Goal: Task Accomplishment & Management: Manage account settings

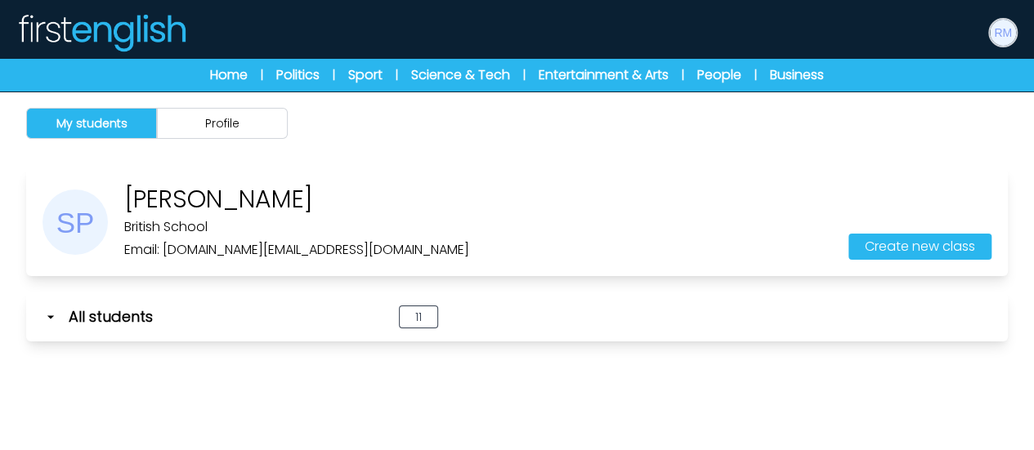
click at [1012, 30] on img at bounding box center [1003, 33] width 26 height 26
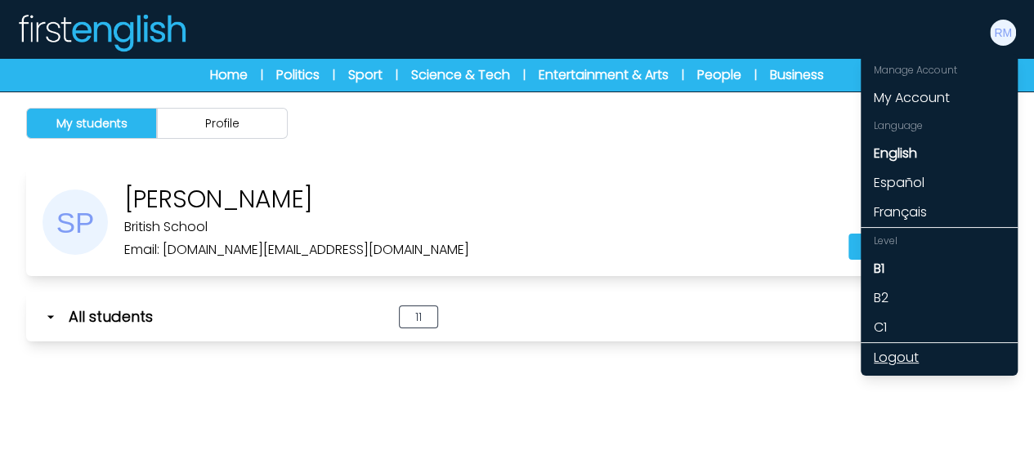
click at [891, 356] on link "Logout" at bounding box center [939, 357] width 157 height 29
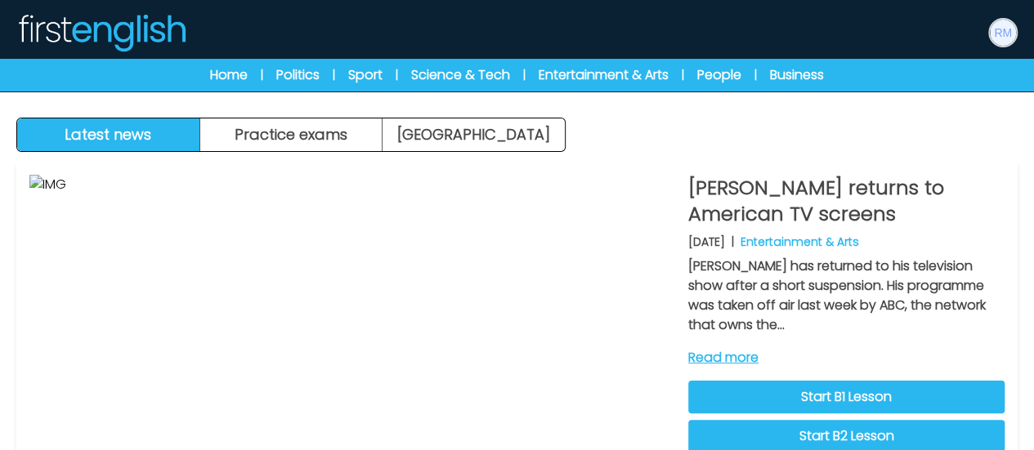
click at [1002, 30] on img at bounding box center [1003, 33] width 26 height 26
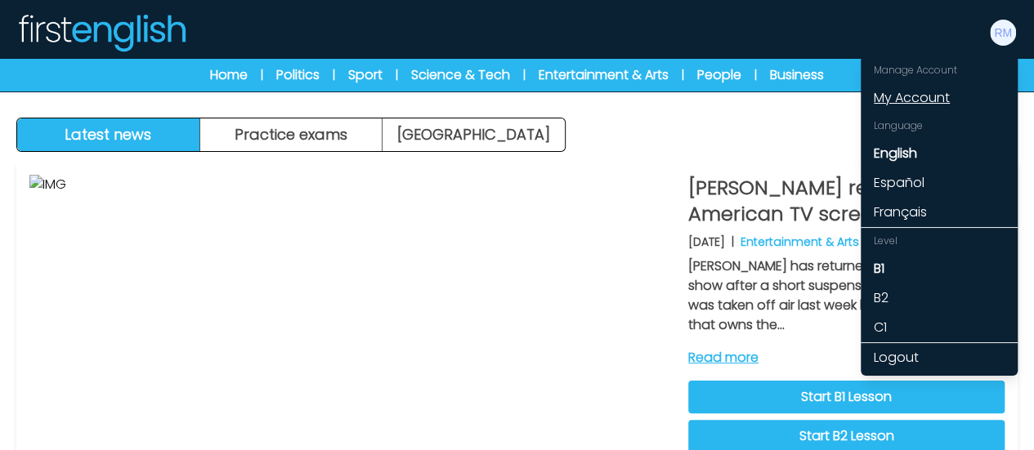
click at [925, 99] on link "My Account" at bounding box center [939, 97] width 157 height 29
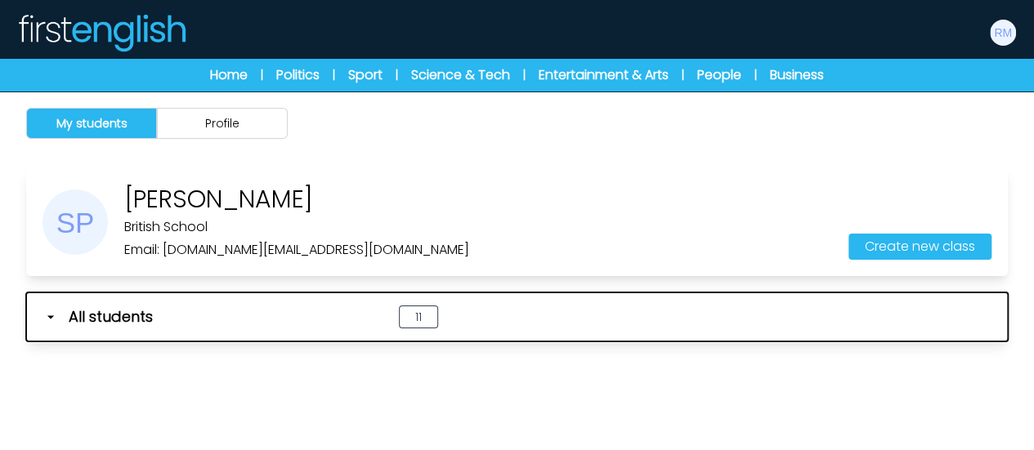
click at [101, 321] on span "All students" at bounding box center [111, 317] width 84 height 23
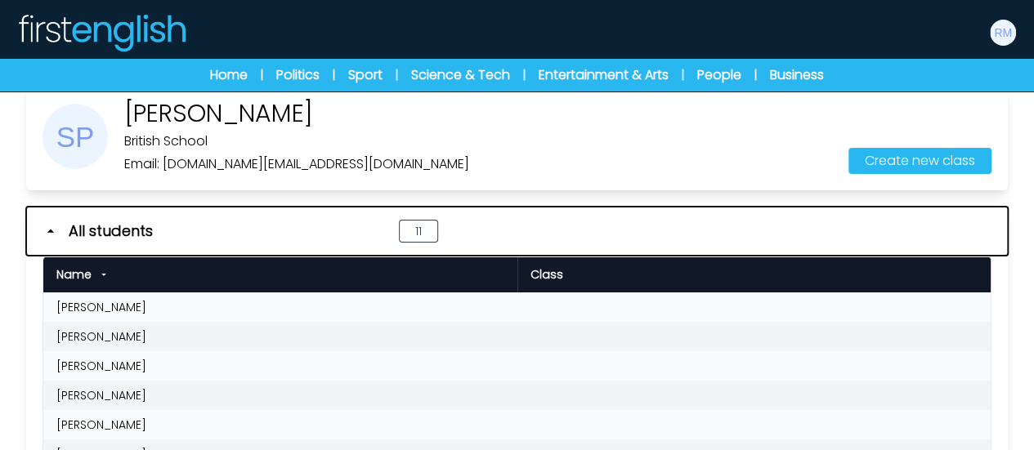
scroll to position [245, 0]
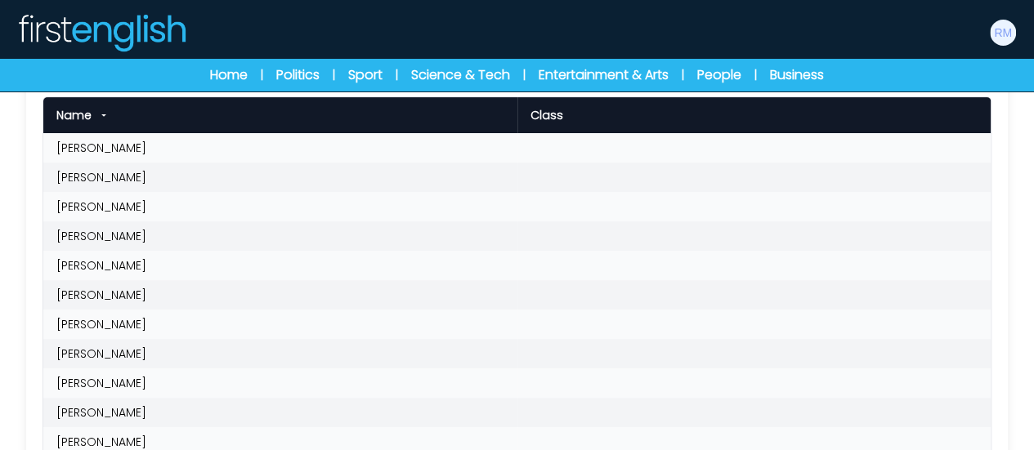
click at [130, 244] on td "[PERSON_NAME]" at bounding box center [280, 236] width 474 height 29
click at [131, 236] on td "[PERSON_NAME]" at bounding box center [280, 236] width 474 height 29
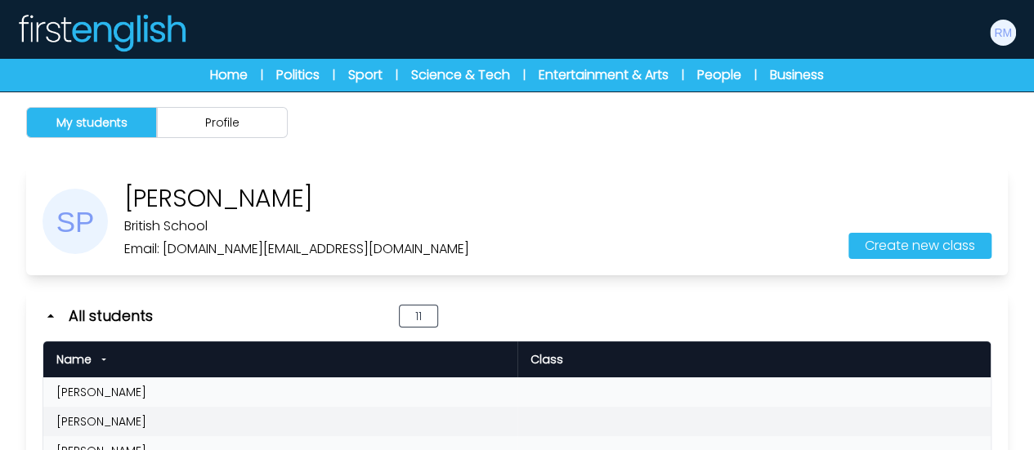
scroll to position [0, 0]
